Goal: Information Seeking & Learning: Learn about a topic

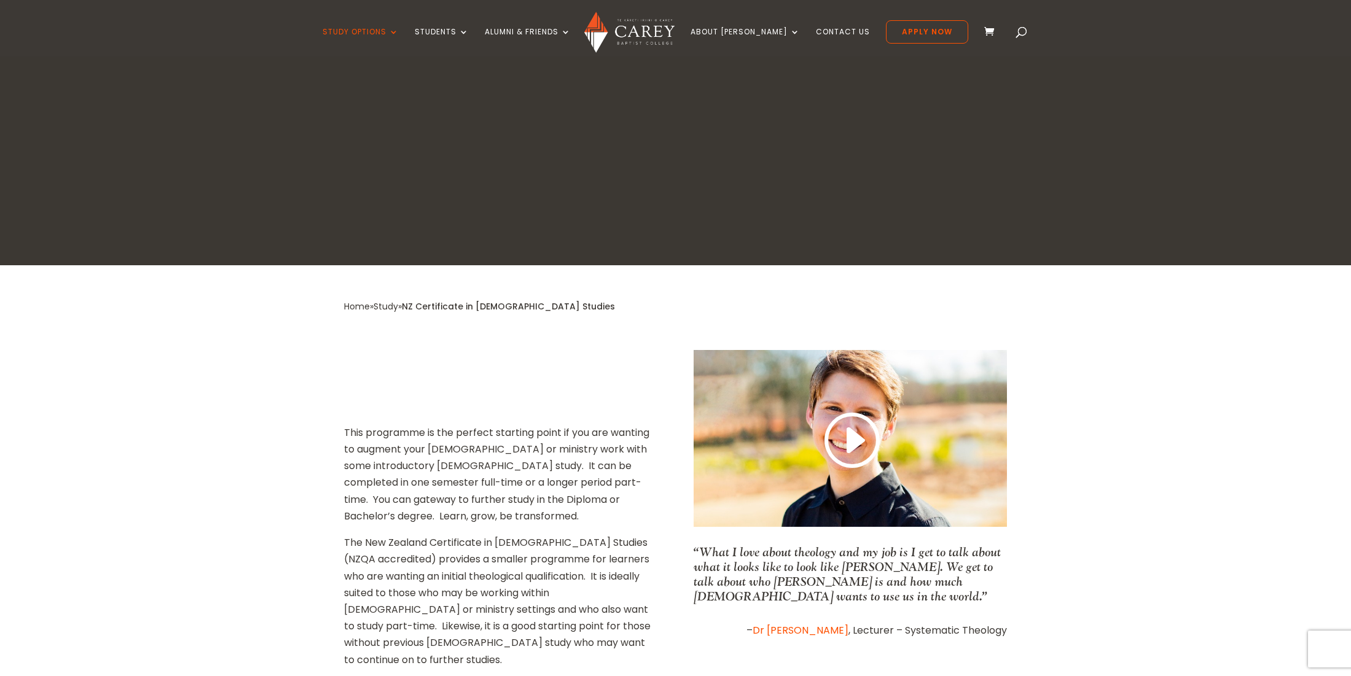
scroll to position [210, 0]
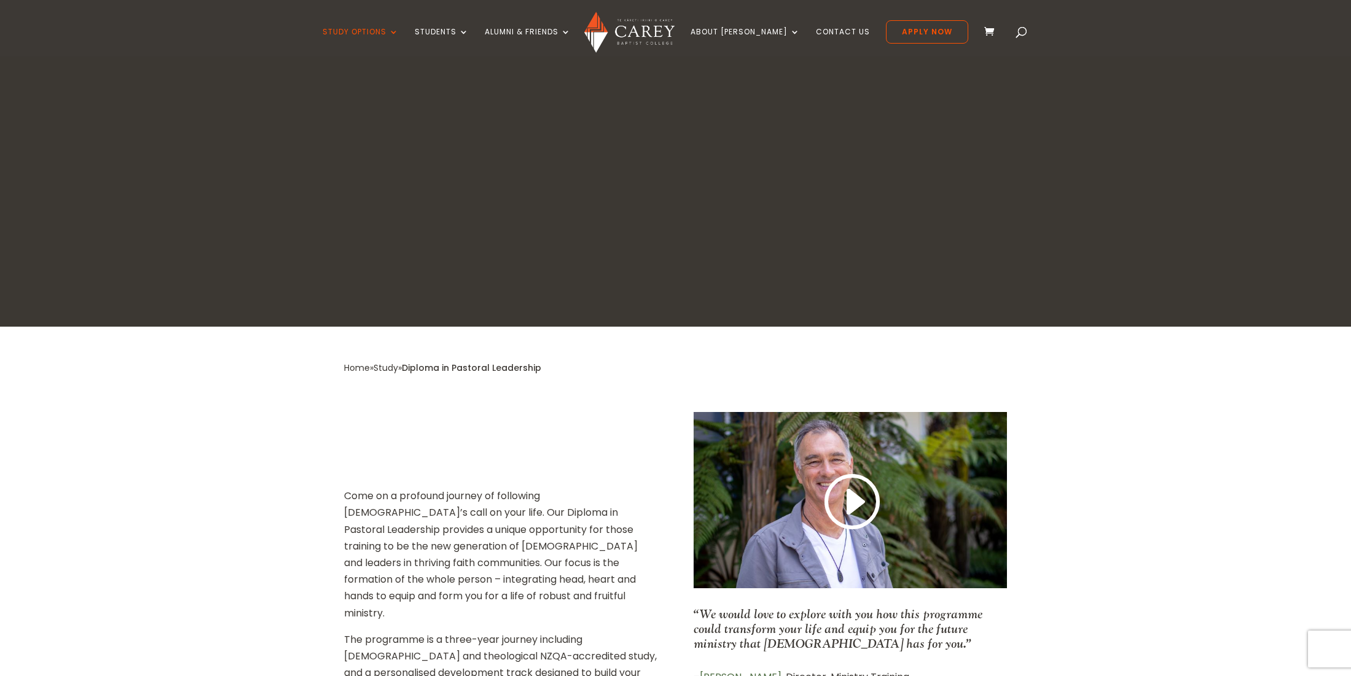
scroll to position [115, 0]
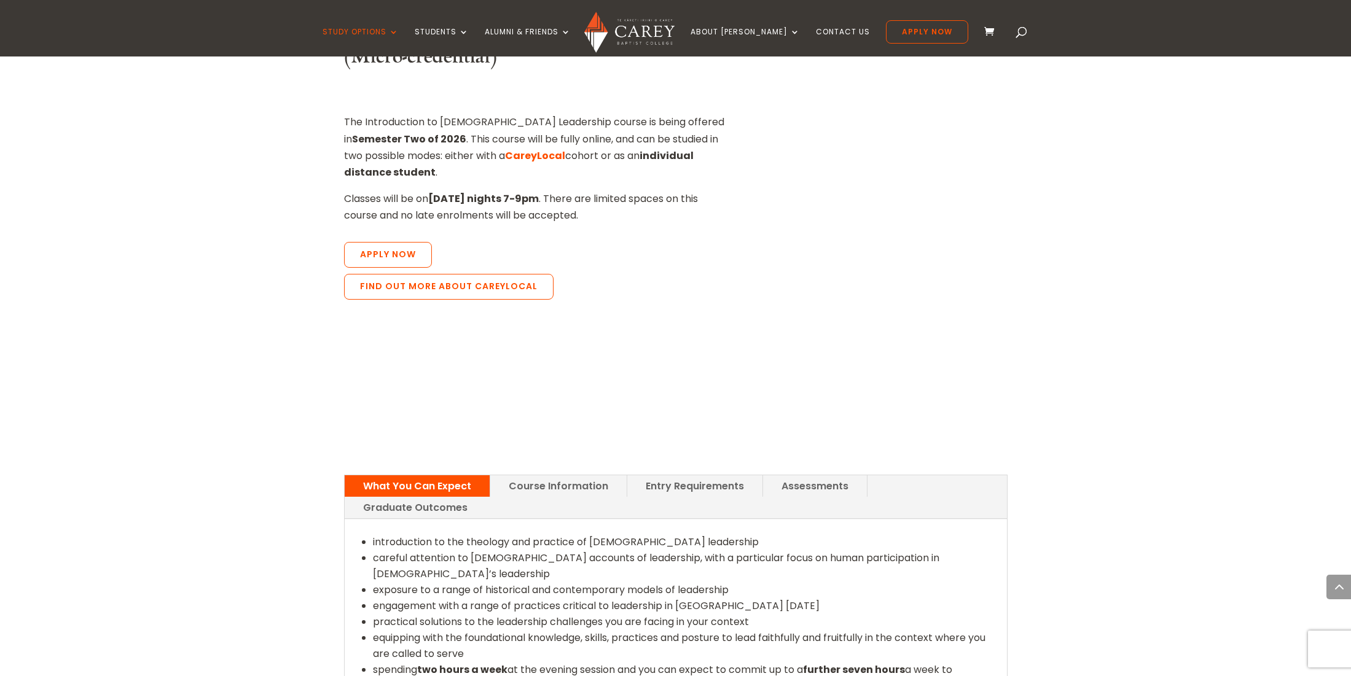
scroll to position [1197, 0]
click at [665, 474] on link "Entry Requirements" at bounding box center [694, 484] width 135 height 21
